Goal: Transaction & Acquisition: Purchase product/service

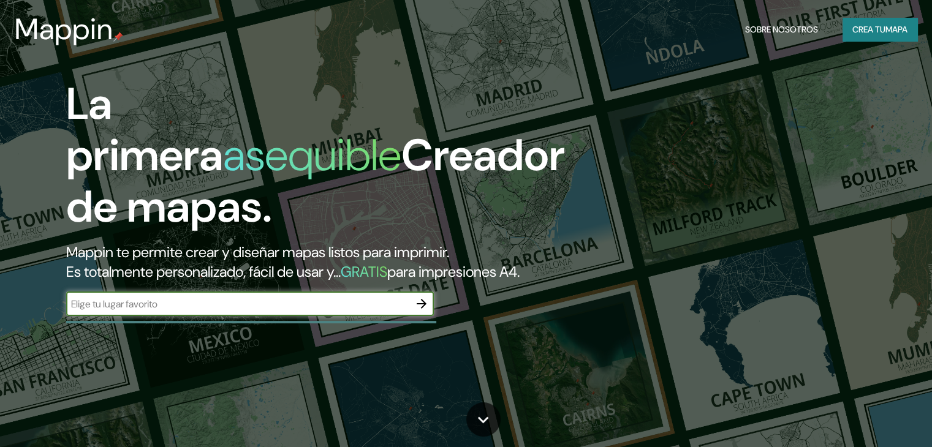
click at [353, 311] on input "text" at bounding box center [237, 304] width 343 height 14
type input "pachacamac"
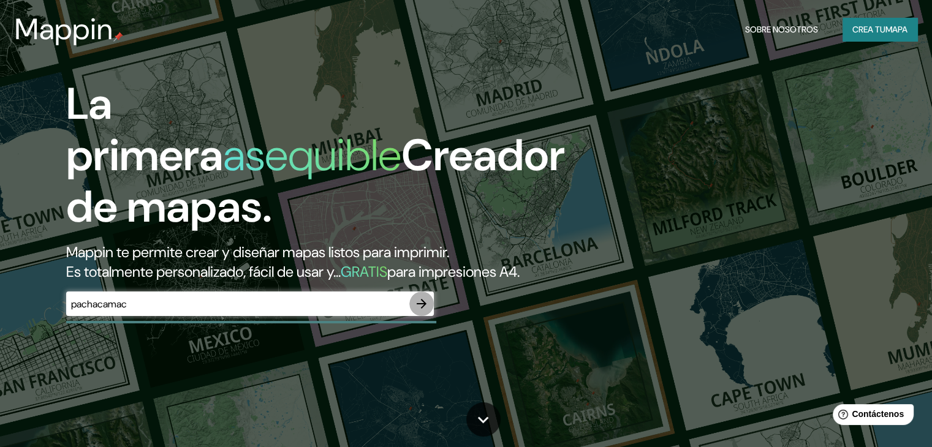
click at [424, 309] on icon "button" at bounding box center [422, 304] width 10 height 10
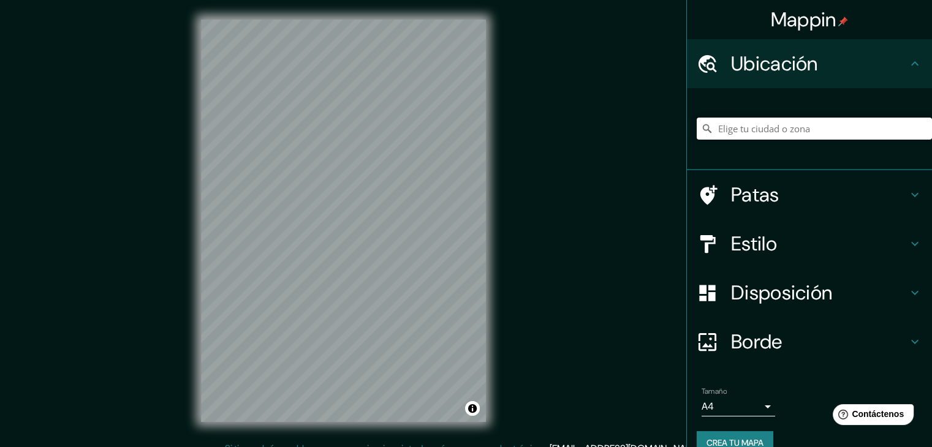
click at [754, 123] on input "Elige tu ciudad o zona" at bounding box center [814, 129] width 235 height 22
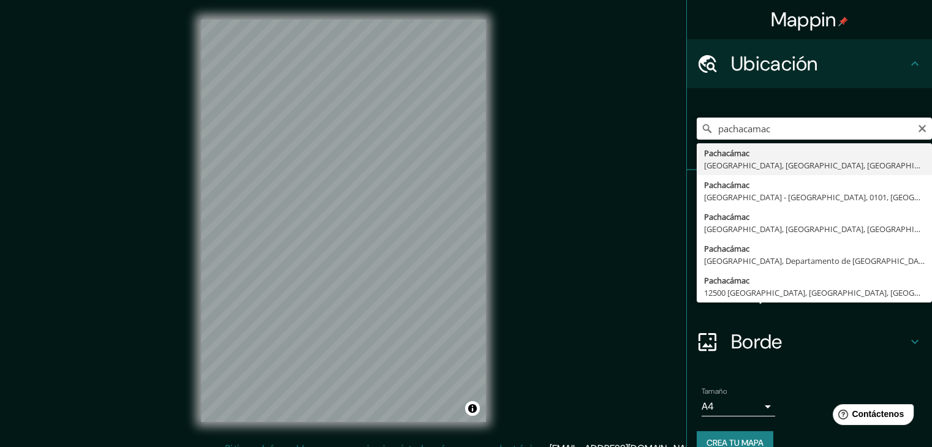
type input "Pachacamac, [GEOGRAPHIC_DATA], [GEOGRAPHIC_DATA], [GEOGRAPHIC_DATA]"
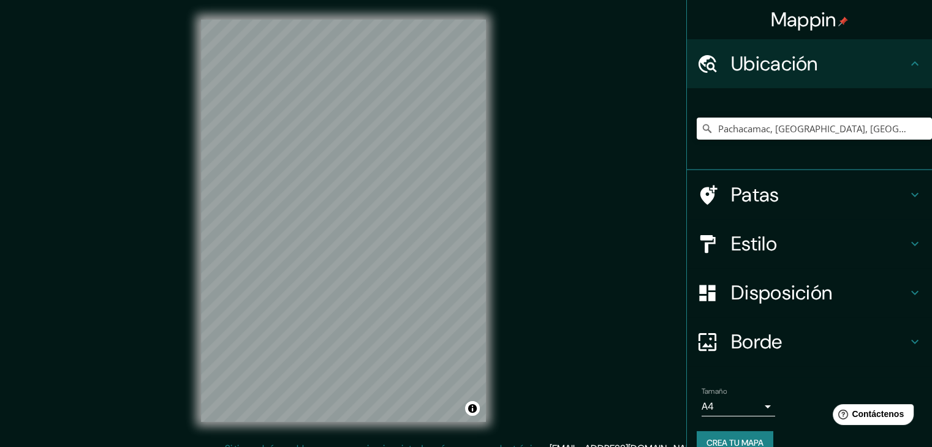
scroll to position [14, 0]
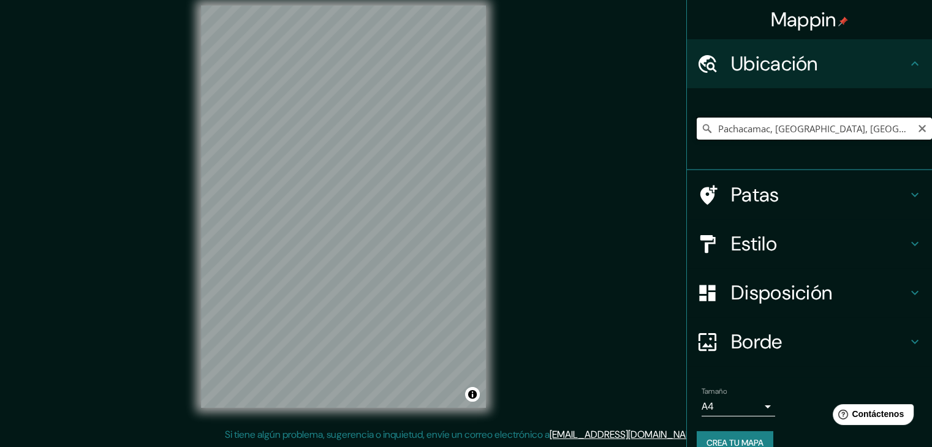
click at [784, 132] on input "Pachacamac, [GEOGRAPHIC_DATA], [GEOGRAPHIC_DATA], [GEOGRAPHIC_DATA]" at bounding box center [814, 129] width 235 height 22
click at [917, 128] on icon "Claro" at bounding box center [922, 129] width 10 height 10
paste input "[GEOGRAPHIC_DATA]"
click at [779, 132] on input "Sur, [GEOGRAPHIC_DATA], [GEOGRAPHIC_DATA] 1390000, [GEOGRAPHIC_DATA]" at bounding box center [814, 129] width 235 height 22
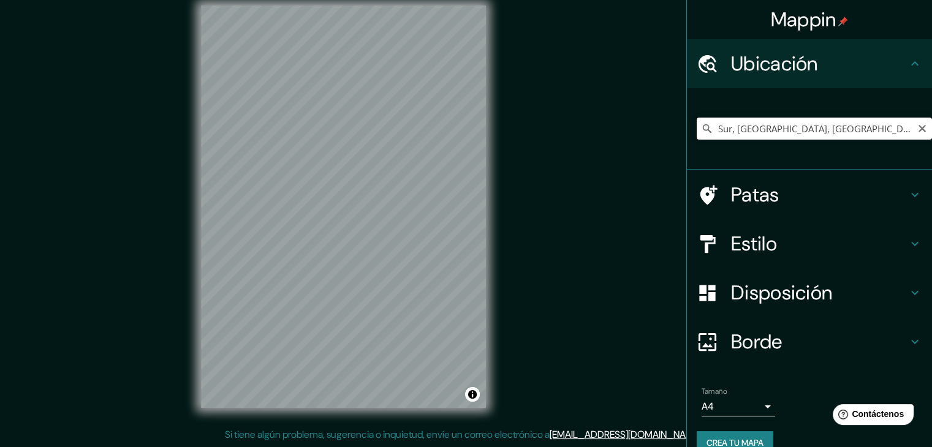
click at [779, 132] on input "Sur, [GEOGRAPHIC_DATA], [GEOGRAPHIC_DATA] 1390000, [GEOGRAPHIC_DATA]" at bounding box center [814, 129] width 235 height 22
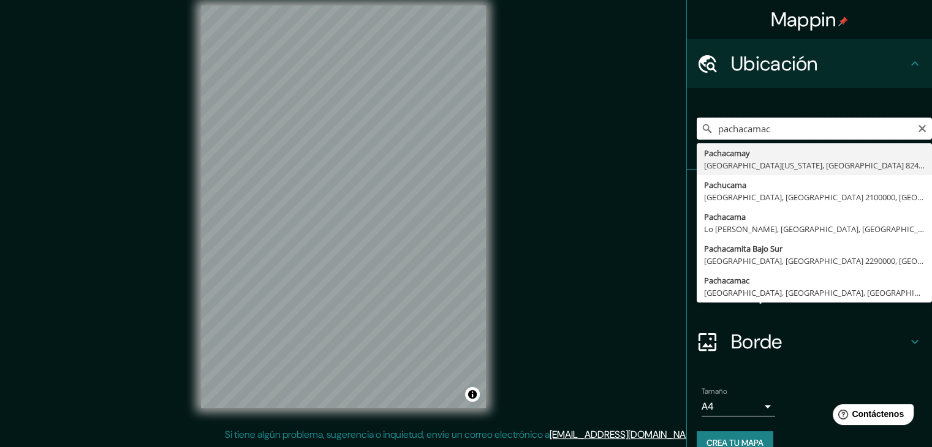
type input "[GEOGRAPHIC_DATA], [GEOGRAPHIC_DATA][US_STATE], [GEOGRAPHIC_DATA] 8240000, [GEO…"
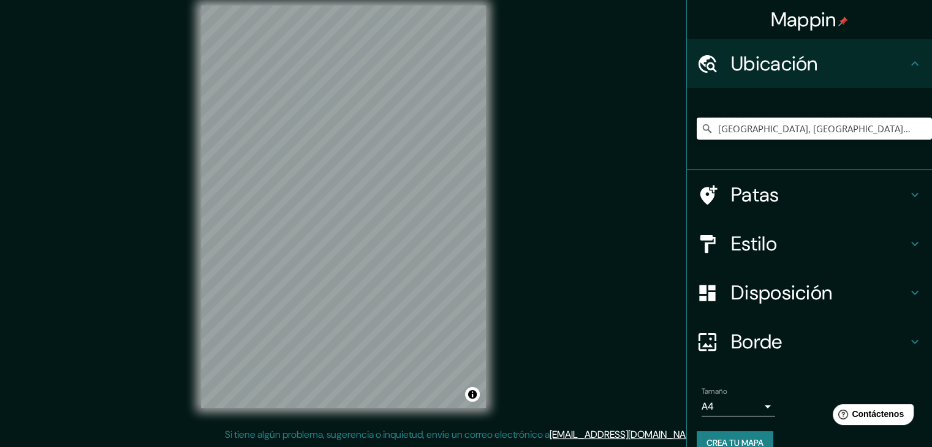
click at [779, 132] on input "[GEOGRAPHIC_DATA], [GEOGRAPHIC_DATA][US_STATE], [GEOGRAPHIC_DATA] 8240000, [GEO…" at bounding box center [814, 129] width 235 height 22
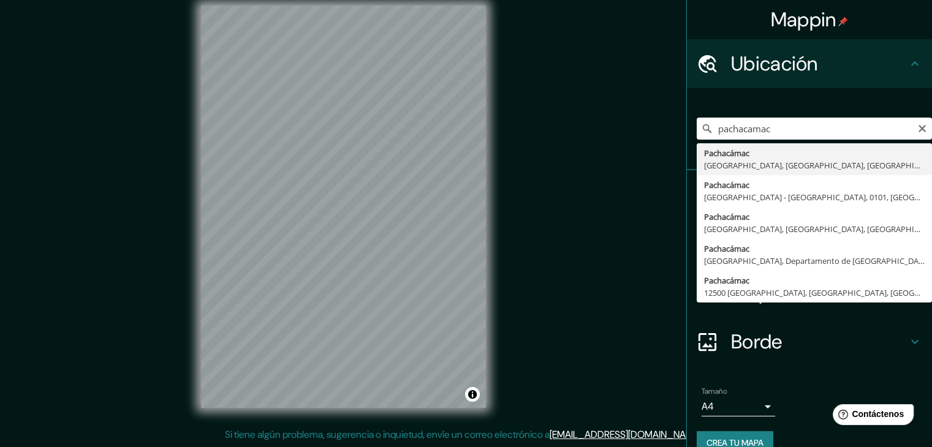
type input "Pachacamac, [GEOGRAPHIC_DATA], [GEOGRAPHIC_DATA], [GEOGRAPHIC_DATA]"
